Goal: Navigation & Orientation: Go to known website

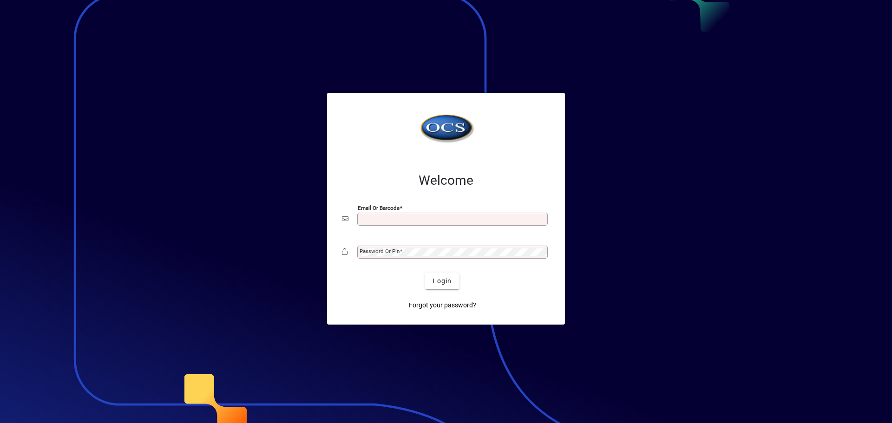
click at [398, 217] on input "Email or Barcode" at bounding box center [454, 219] width 188 height 7
type input "**********"
click at [425, 273] on button "Login" at bounding box center [442, 281] width 34 height 17
